Goal: Task Accomplishment & Management: Use online tool/utility

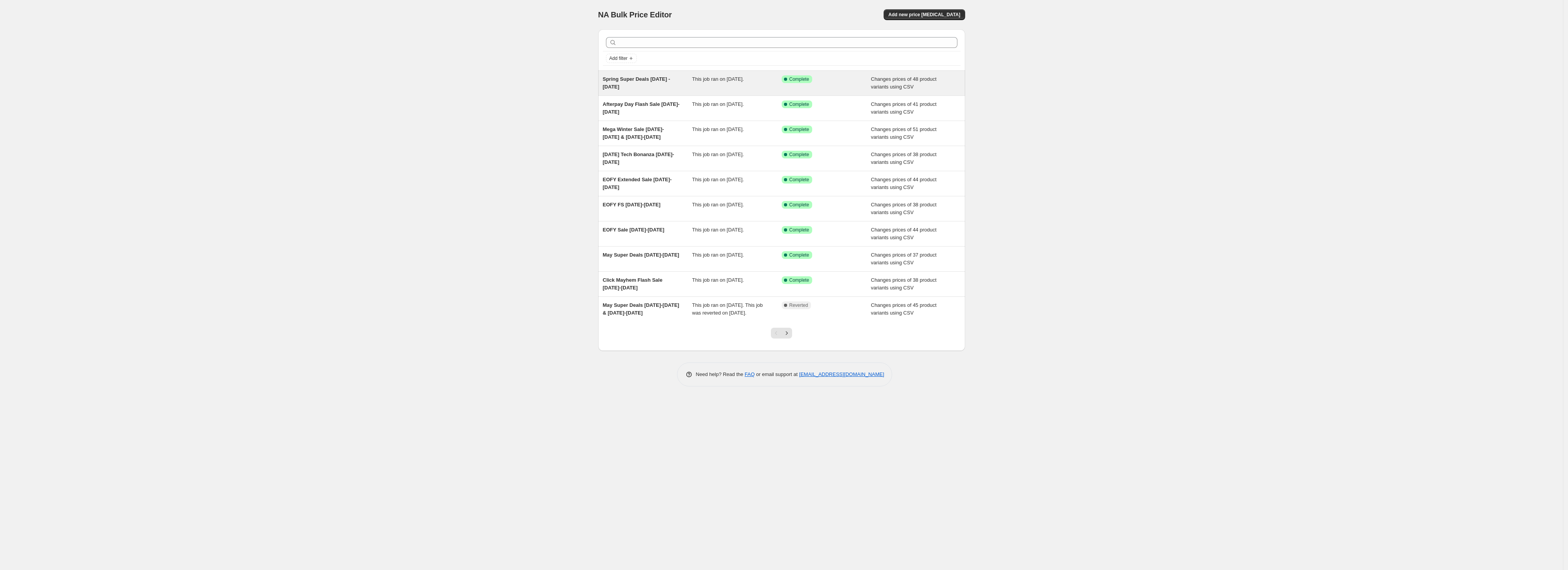
click at [645, 87] on div "Spring Super Deals [DATE] - [DATE]" at bounding box center [648, 83] width 90 height 16
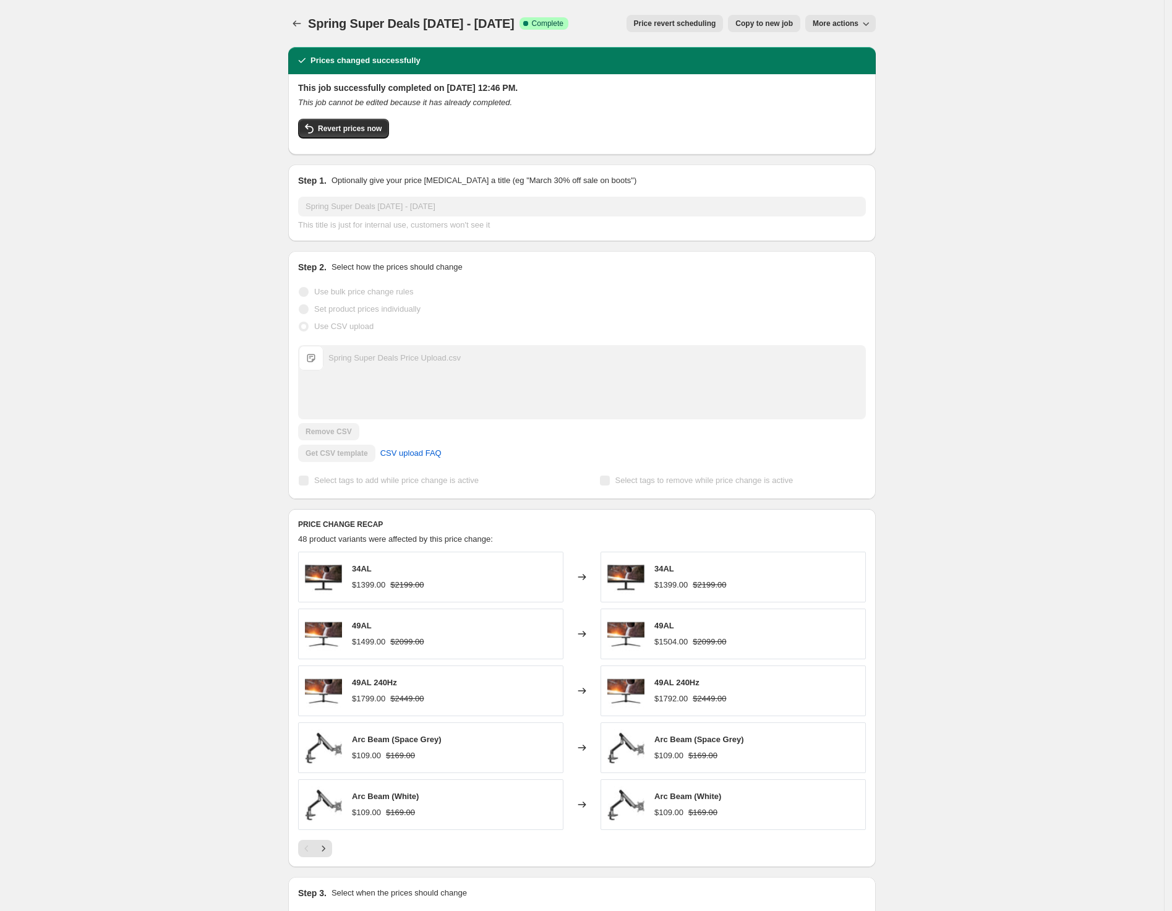
click at [843, 142] on div "Revert prices now" at bounding box center [582, 132] width 568 height 26
click at [295, 25] on icon "Price change jobs" at bounding box center [297, 23] width 12 height 12
